Goal: Task Accomplishment & Management: Manage account settings

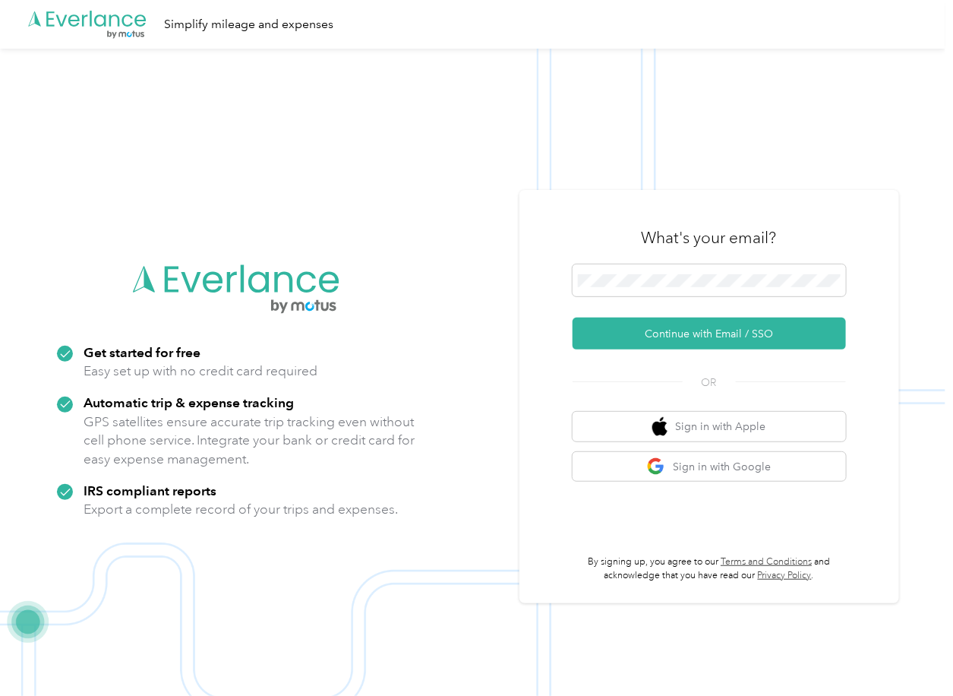
click at [618, 332] on button "Continue with Email / SSO" at bounding box center [709, 334] width 273 height 32
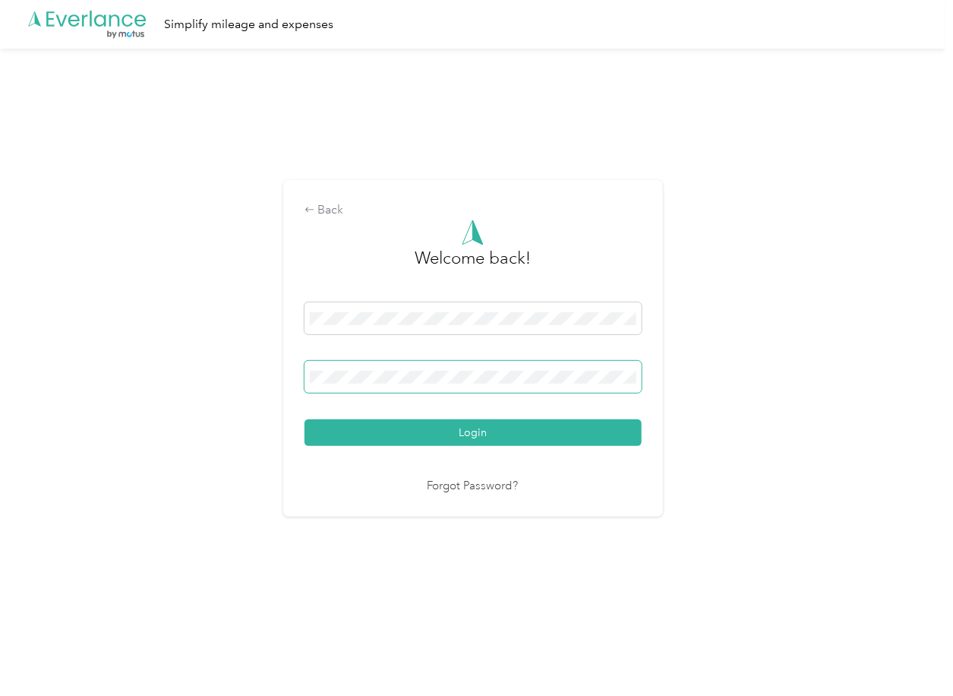
click at [419, 385] on span at bounding box center [473, 377] width 337 height 32
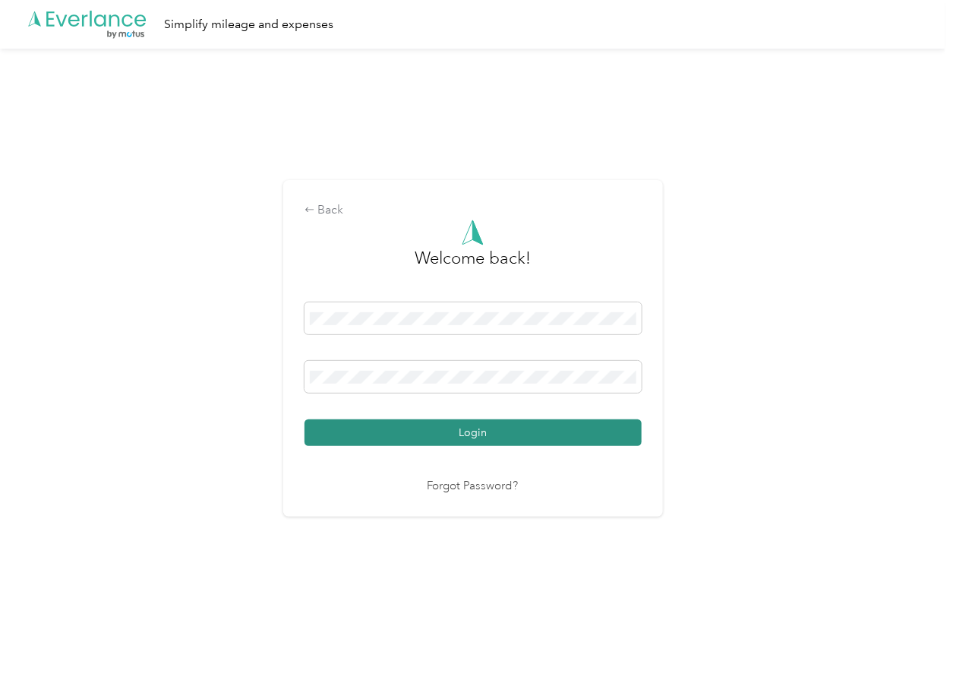
click at [379, 425] on button "Login" at bounding box center [473, 432] width 337 height 27
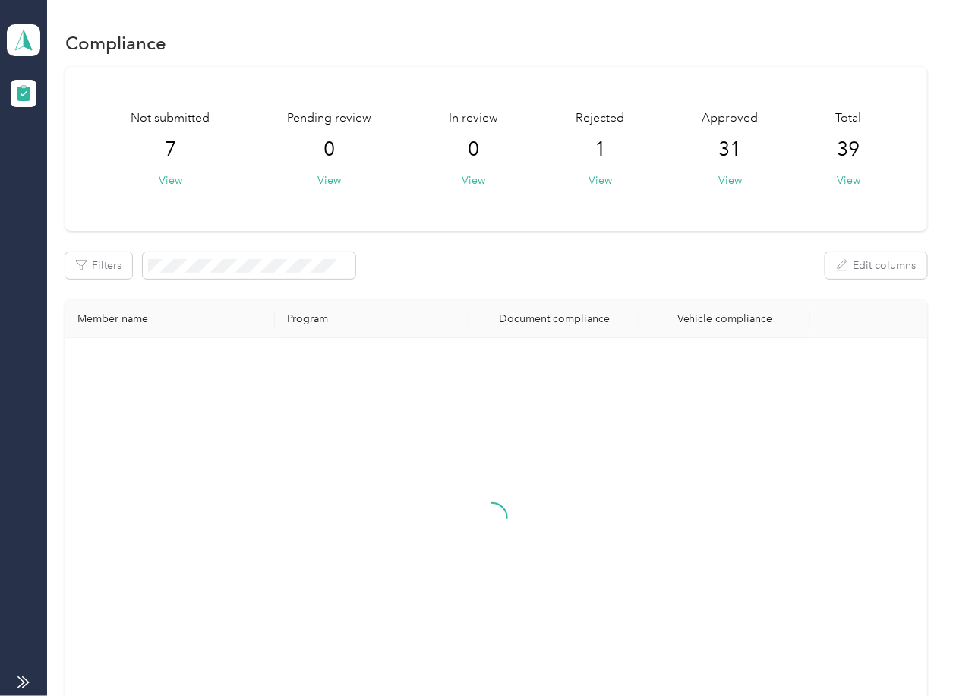
drag, startPoint x: 630, startPoint y: 224, endPoint x: 395, endPoint y: 186, distance: 238.5
click at [630, 224] on div "Not submitted 7 View Pending review 0 View In review 0 View Rejected 1 View App…" at bounding box center [495, 149] width 861 height 164
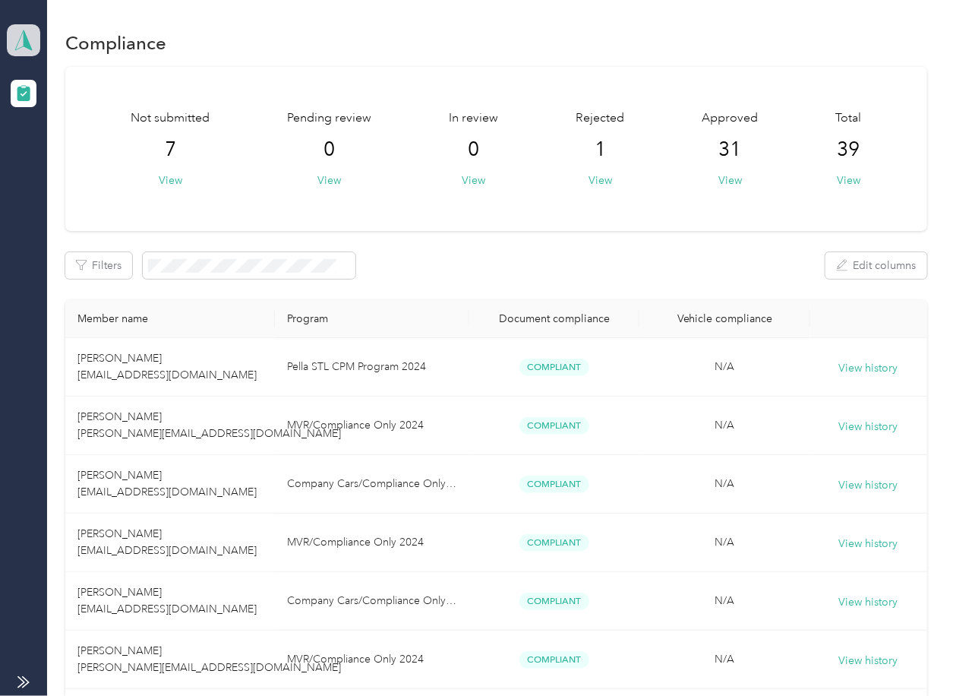
click at [21, 45] on icon at bounding box center [23, 40] width 23 height 21
click at [55, 167] on div "Log out" at bounding box center [166, 159] width 299 height 27
